Goal: Information Seeking & Learning: Check status

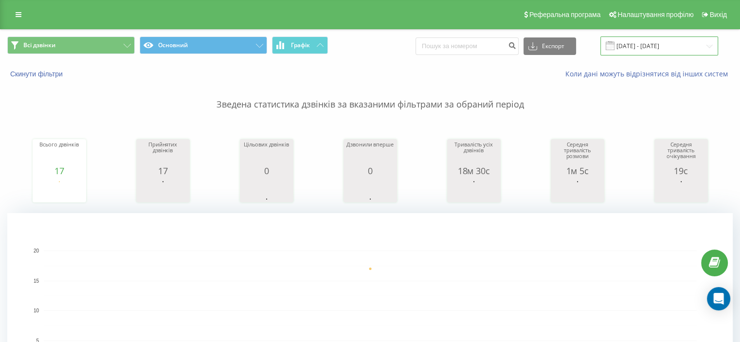
click at [649, 43] on input "19.09.2025 - 19.09.2025" at bounding box center [659, 45] width 118 height 19
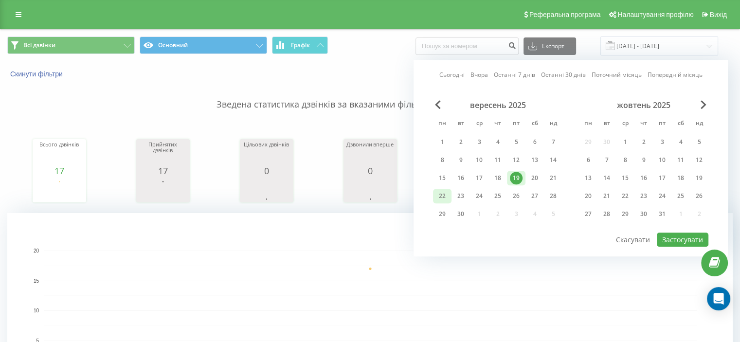
click at [441, 194] on div "22" at bounding box center [442, 196] width 13 height 13
click at [674, 233] on button "Застосувати" at bounding box center [683, 240] width 52 height 14
type input "22.09.2025 - 22.09.2025"
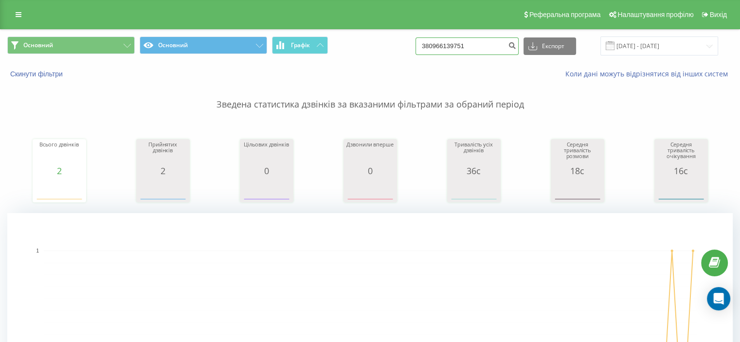
click at [477, 45] on input "380966139751" at bounding box center [466, 46] width 103 height 18
paste input "687639328"
type input "380687639328"
